Goal: Information Seeking & Learning: Find specific fact

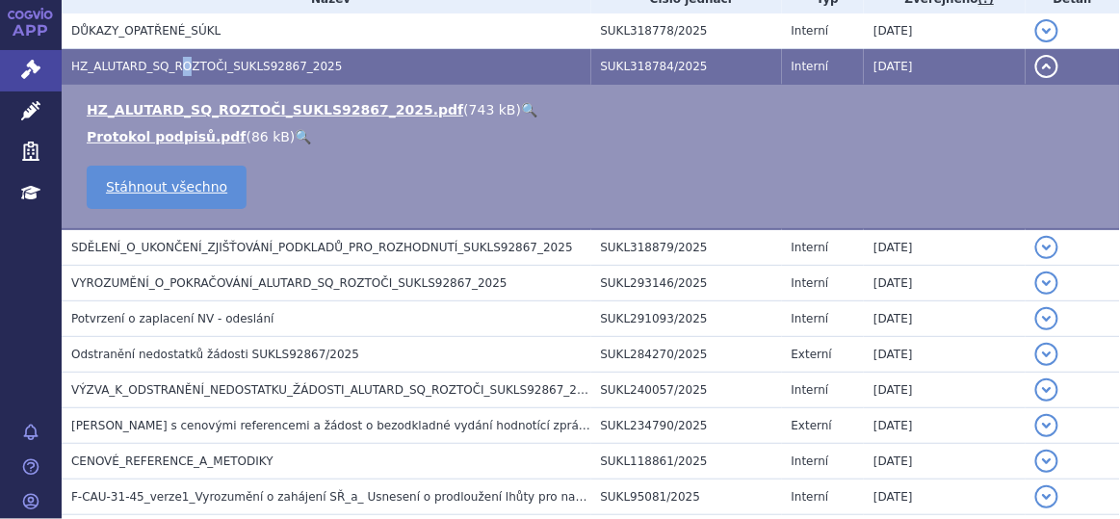
scroll to position [441, 0]
